Goal: Register for event/course

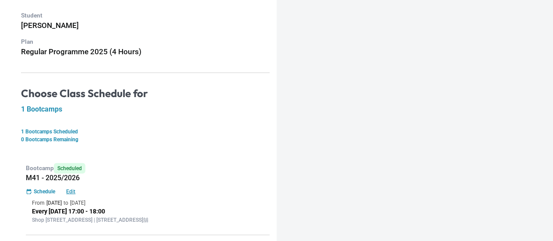
scroll to position [106, 0]
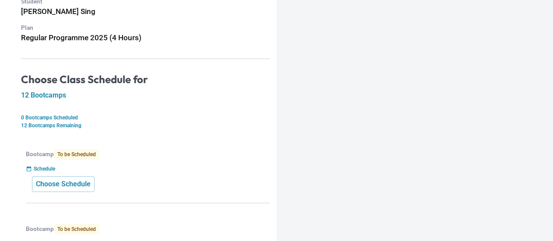
click at [74, 158] on span "To be Scheduled" at bounding box center [77, 154] width 46 height 11
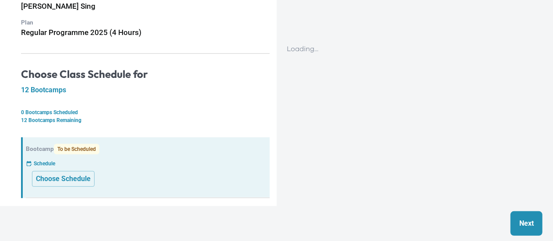
scroll to position [88, 0]
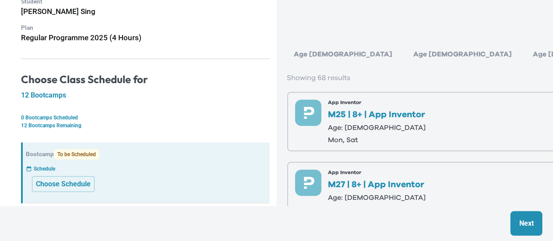
click at [407, 55] on div "Age 6-7" at bounding box center [463, 55] width 112 height 18
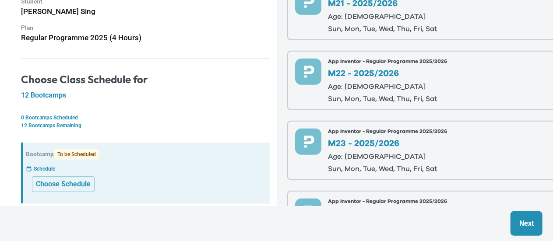
scroll to position [263, 0]
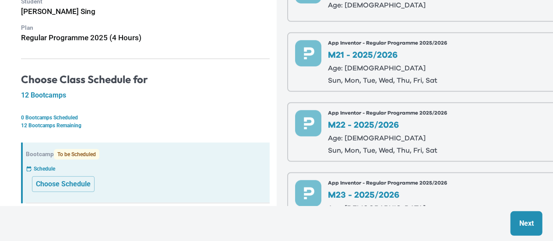
click at [398, 68] on p "Age: 8-9" at bounding box center [387, 68] width 119 height 7
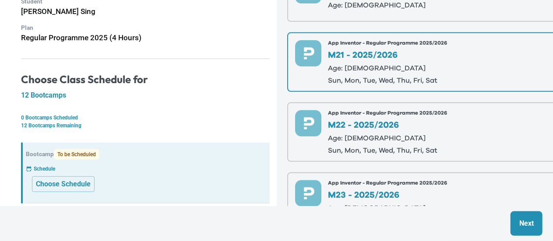
click at [533, 226] on p "Next" at bounding box center [526, 223] width 14 height 11
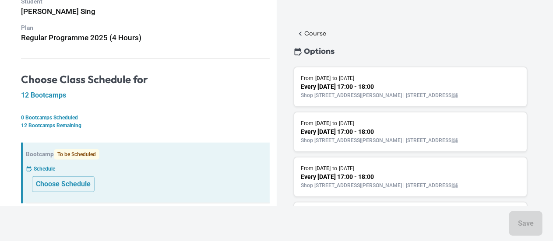
scroll to position [0, 0]
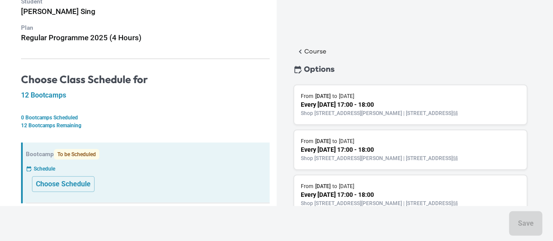
click at [393, 61] on div "Options" at bounding box center [410, 69] width 257 height 21
click at [305, 46] on button "Course" at bounding box center [311, 52] width 36 height 12
